Goal: Find specific page/section: Find specific page/section

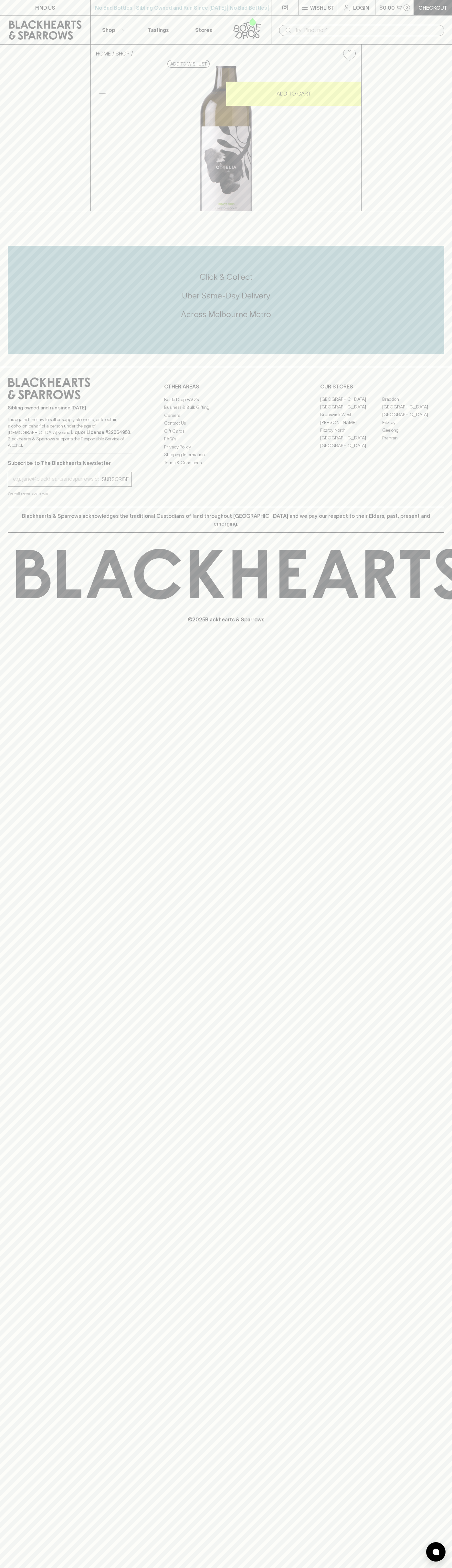
click at [364, 31] on input "text" at bounding box center [366, 30] width 144 height 10
click at [448, 1335] on div "FIND US | No Bad Bottles | Sibling Owned and Run Since [DATE] | No Bad Bottles …" at bounding box center [226, 784] width 452 height 1568
click at [157, 1567] on html "FIND US | No Bad Bottles | Sibling Owned and Run Since [DATE] | No Bad Bottles …" at bounding box center [226, 784] width 452 height 1568
click at [31, 1489] on div "FIND US | No Bad Bottles | Sibling Owned and Run Since [DATE] | No Bad Bottles …" at bounding box center [226, 784] width 452 height 1568
